Goal: Browse casually: Explore the website without a specific task or goal

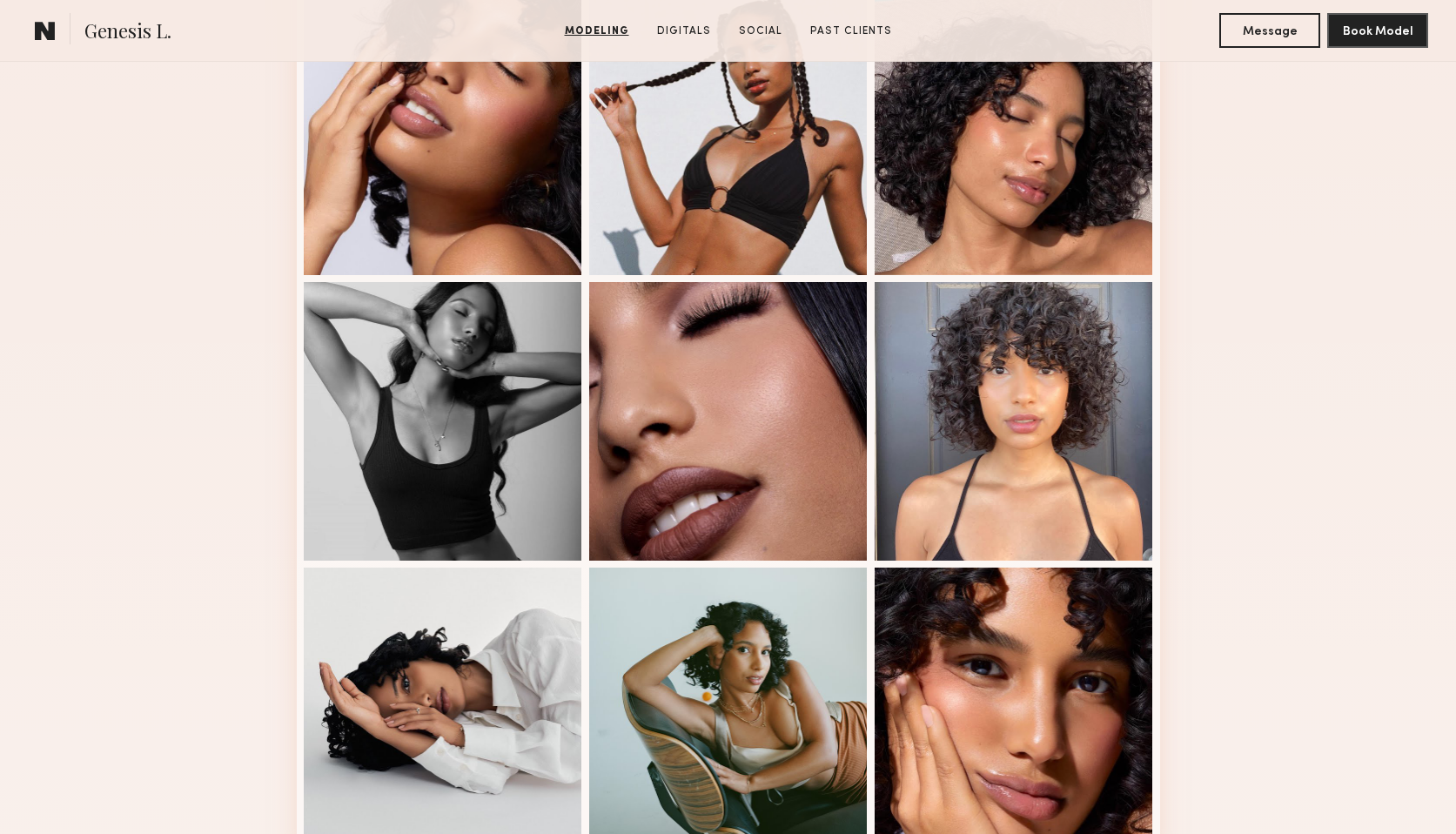
scroll to position [1002, 0]
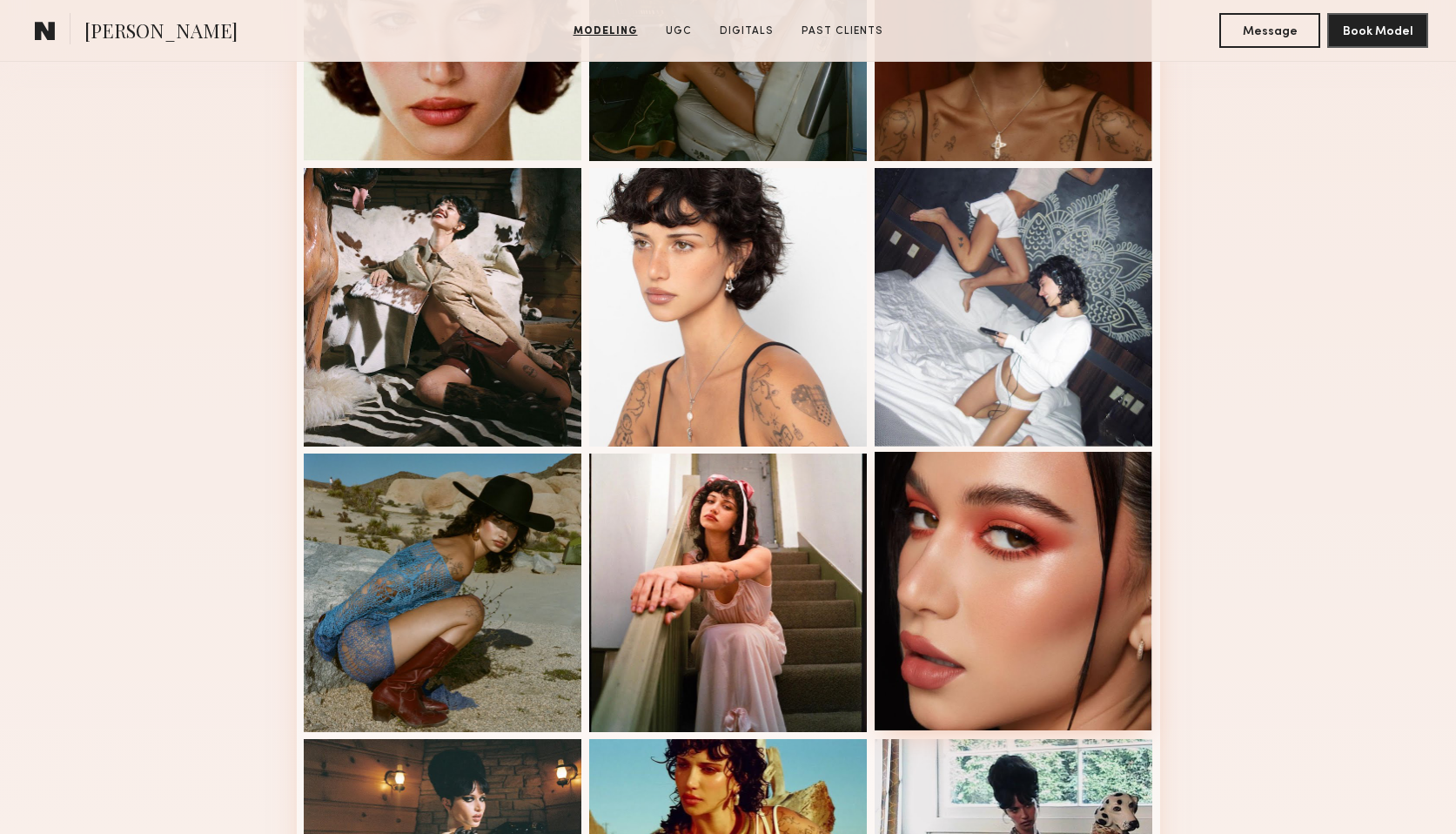
scroll to position [539, 0]
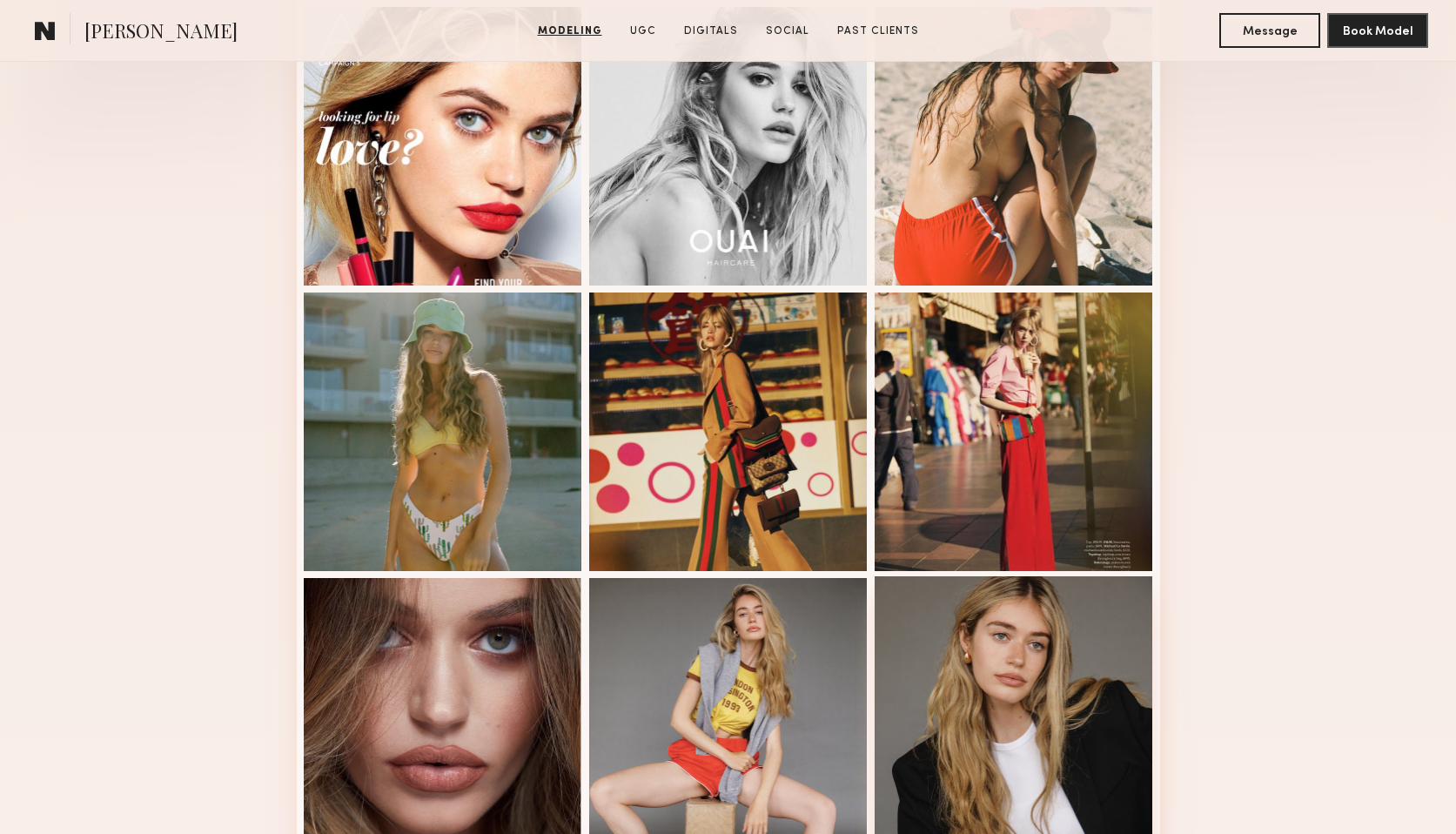
scroll to position [510, 0]
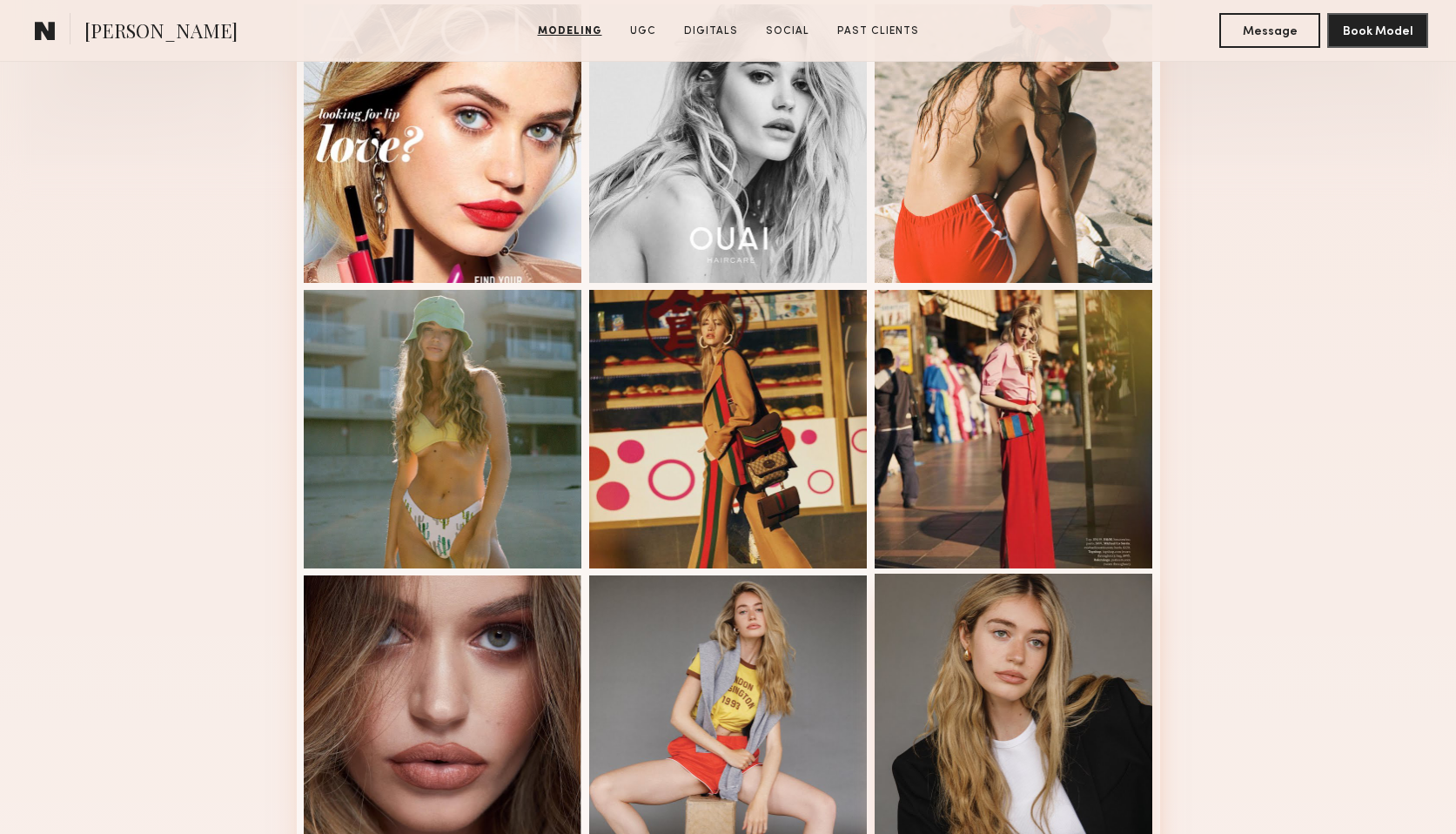
click at [1026, 708] on div at bounding box center [1014, 713] width 279 height 279
